Goal: Transaction & Acquisition: Book appointment/travel/reservation

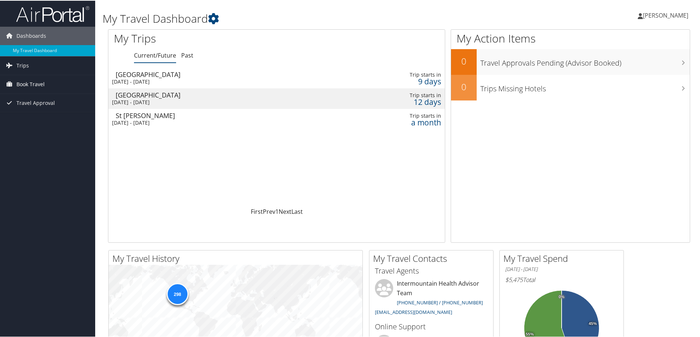
click at [36, 83] on span "Book Travel" at bounding box center [30, 83] width 28 height 18
click at [36, 120] on link "Book/Manage Online Trips" at bounding box center [47, 120] width 95 height 11
